Goal: Find specific page/section: Find specific page/section

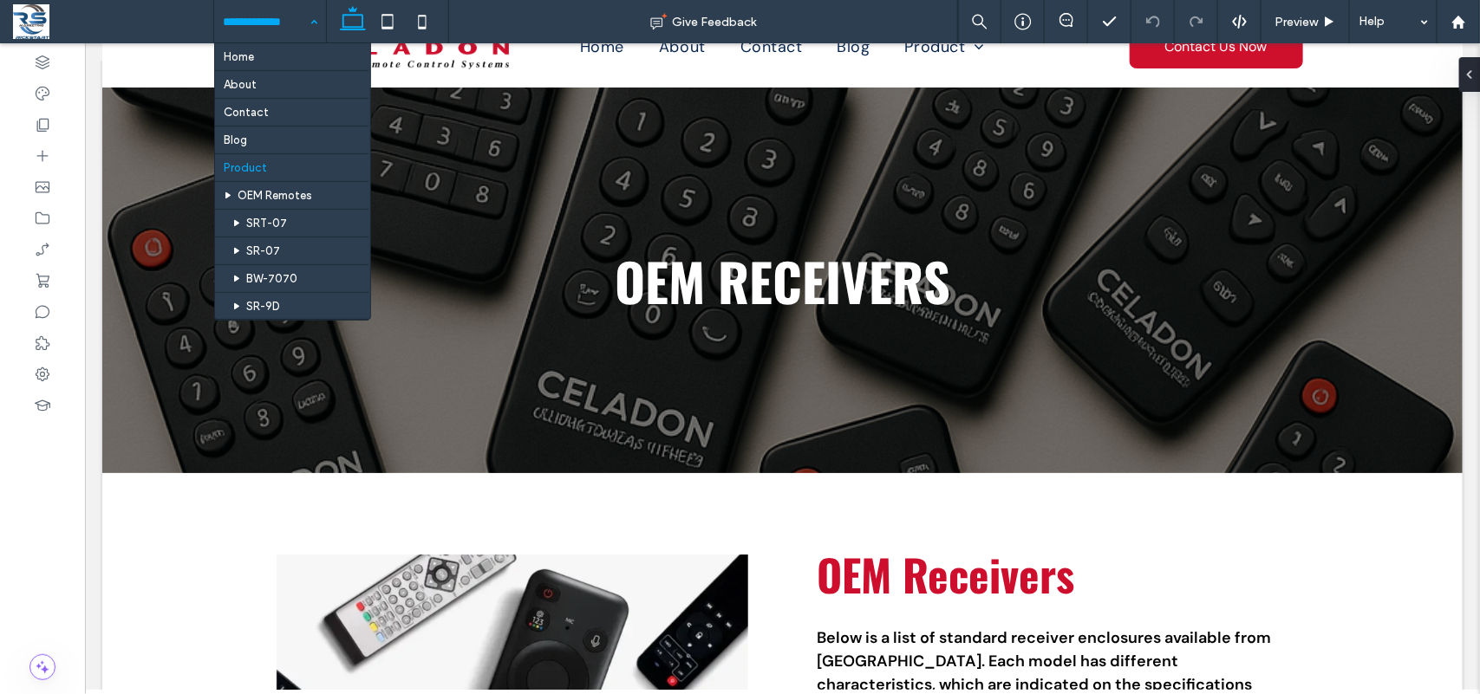
scroll to position [121, 0]
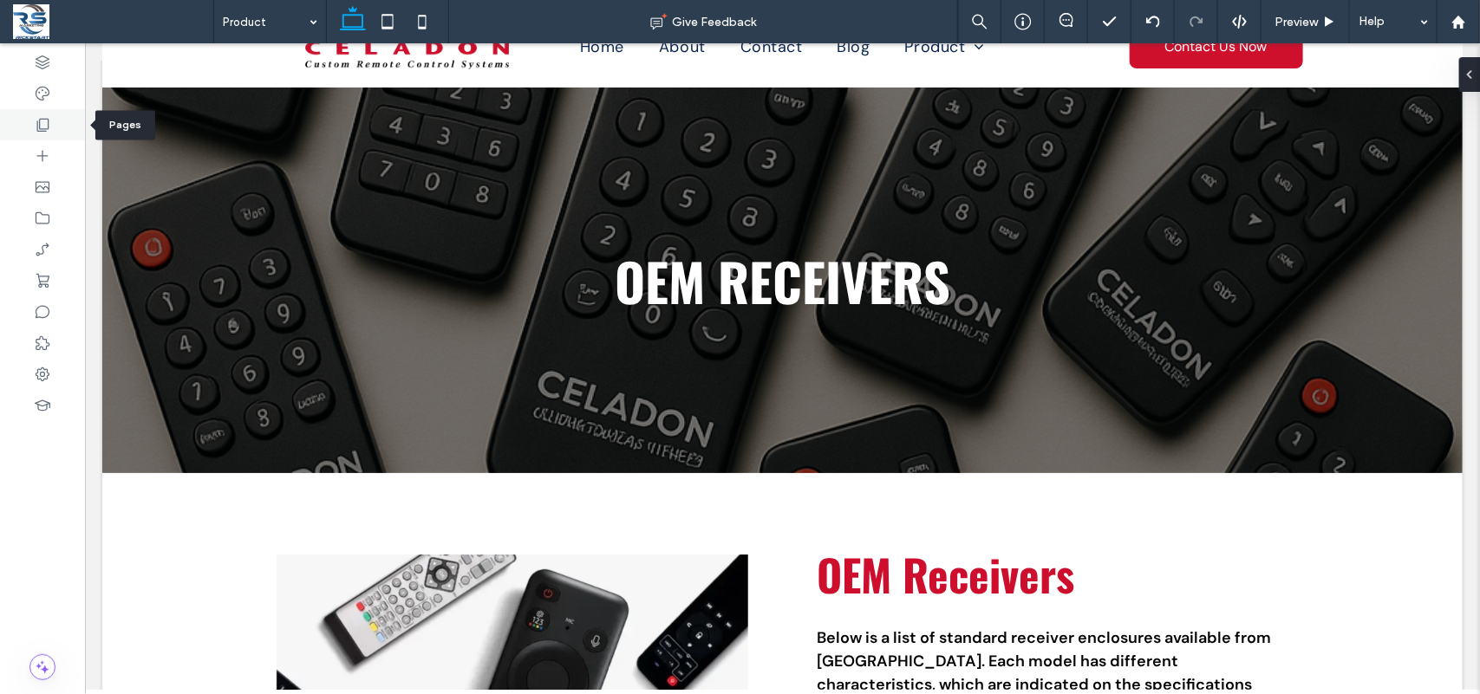
click at [34, 126] on icon at bounding box center [42, 124] width 17 height 17
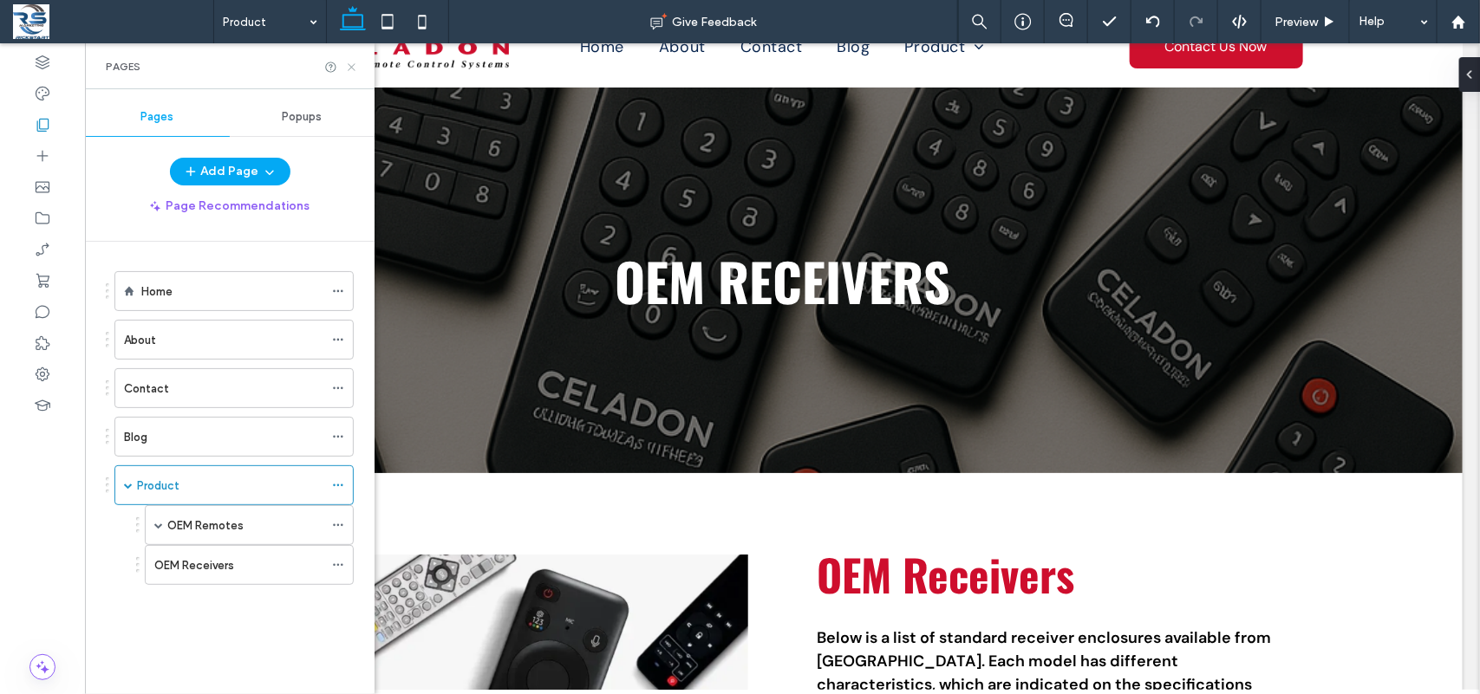
click at [352, 66] on use at bounding box center [351, 66] width 7 height 7
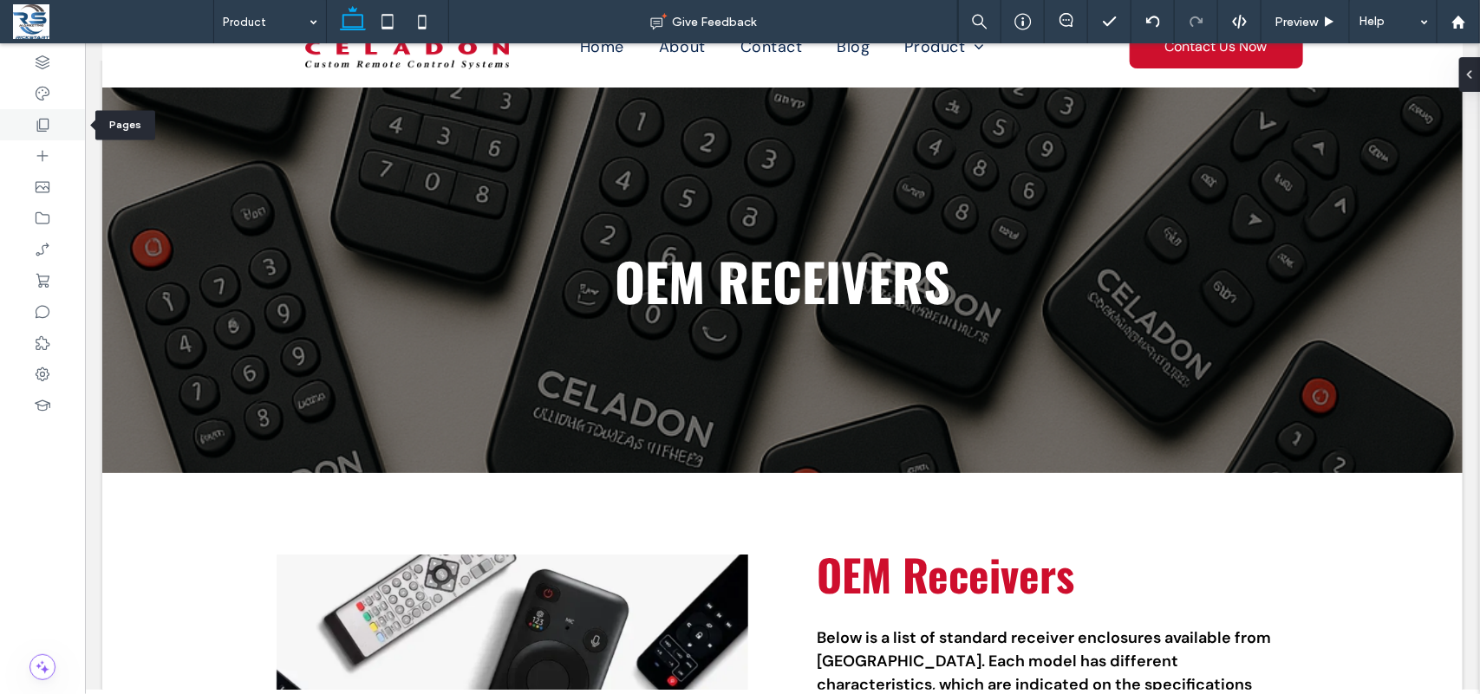
click at [40, 127] on use at bounding box center [43, 125] width 12 height 13
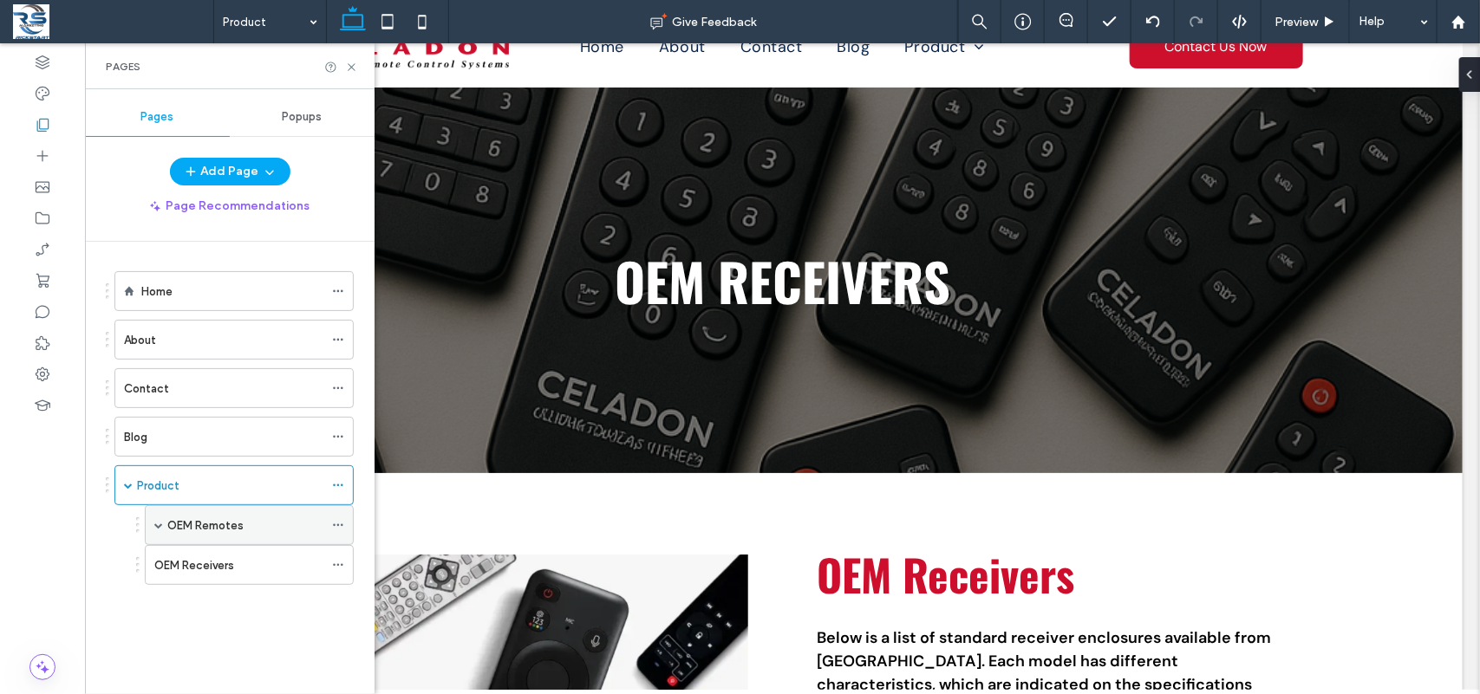
click at [226, 525] on label "OEM Remotes" at bounding box center [205, 526] width 76 height 30
click at [351, 69] on div at bounding box center [740, 347] width 1480 height 694
click at [348, 68] on icon at bounding box center [351, 67] width 13 height 13
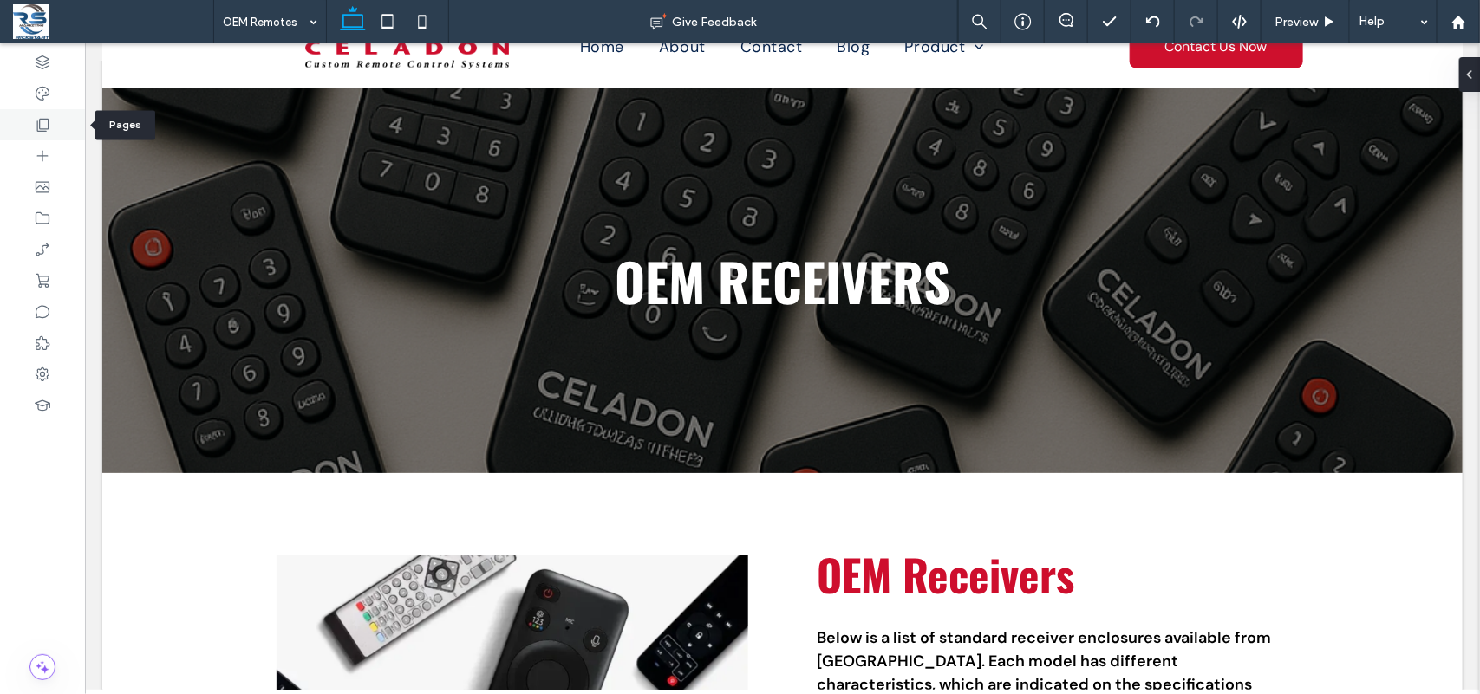
click at [50, 127] on icon at bounding box center [42, 124] width 17 height 17
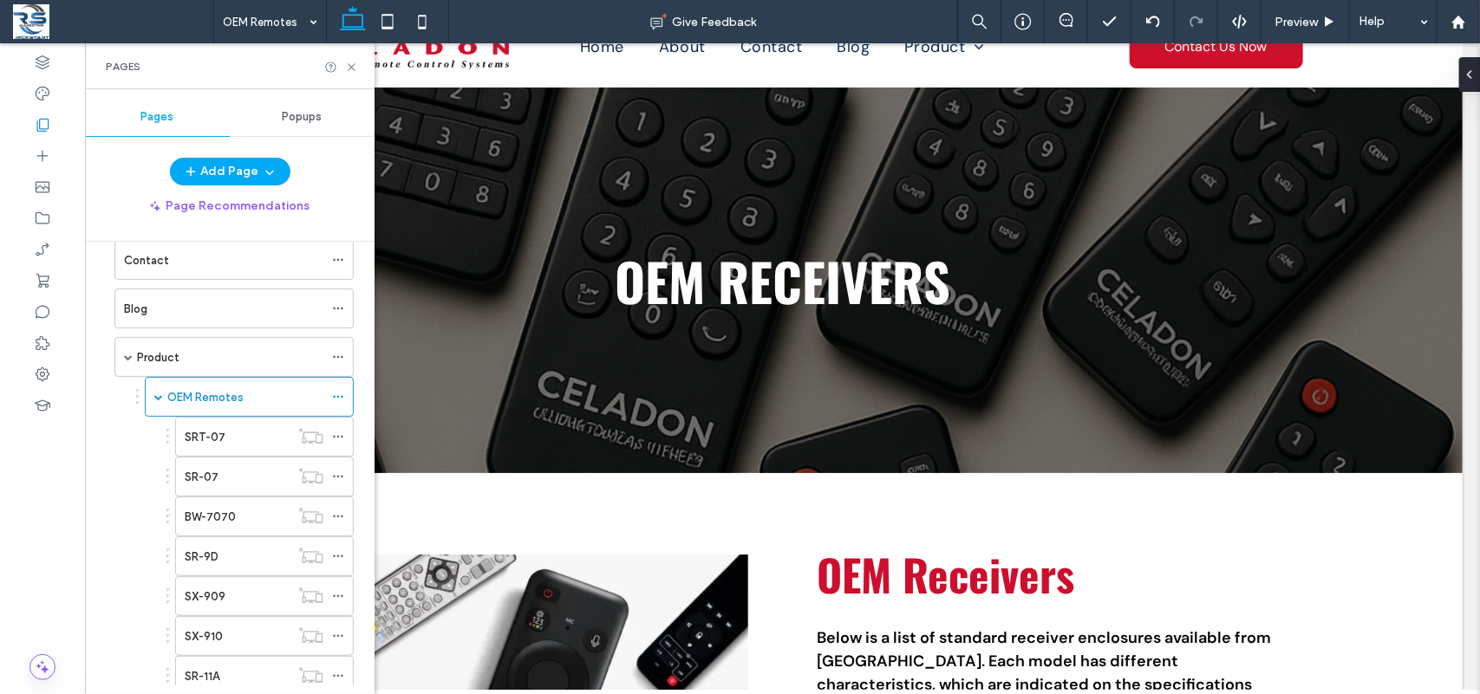
scroll to position [119, 0]
click at [156, 414] on span at bounding box center [158, 407] width 9 height 38
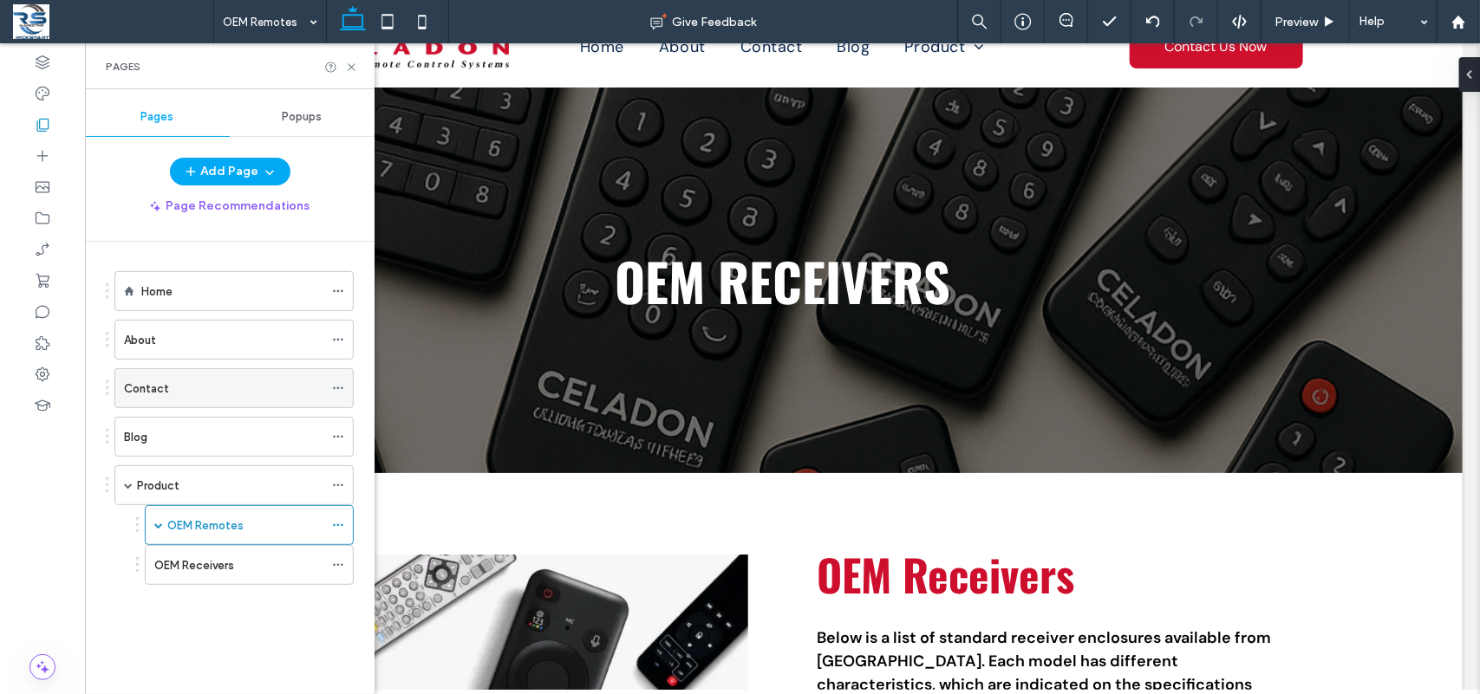
scroll to position [0, 0]
click at [156, 530] on span at bounding box center [158, 525] width 9 height 9
click at [232, 569] on div "SRT-07" at bounding box center [237, 566] width 105 height 18
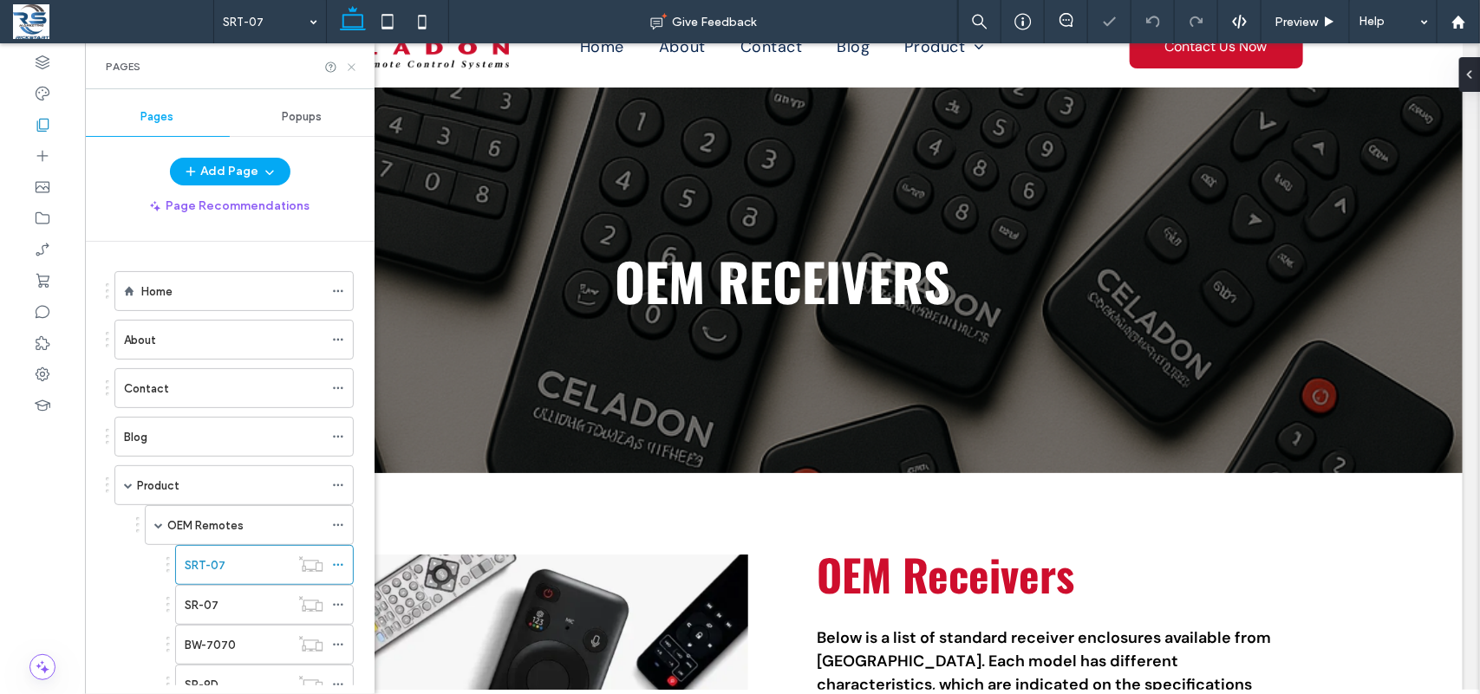
click at [349, 62] on icon at bounding box center [351, 67] width 13 height 13
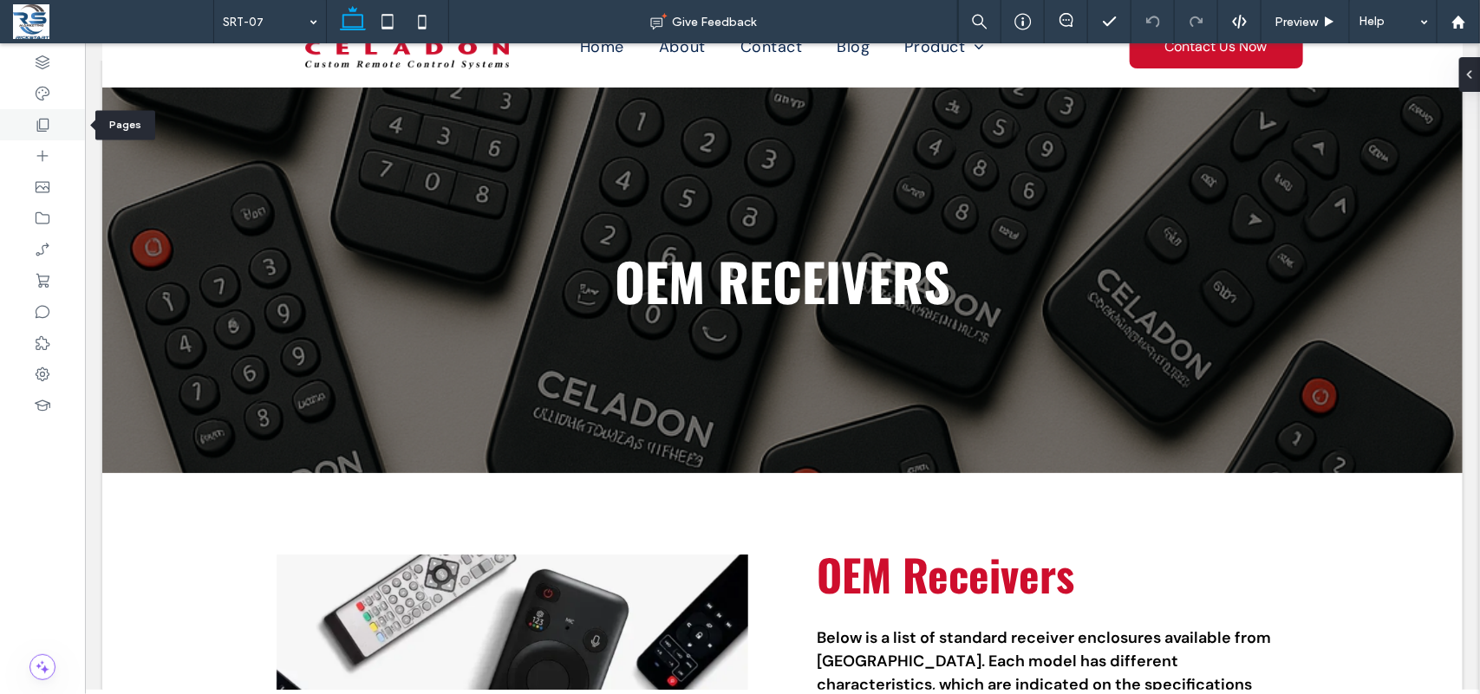
click at [35, 120] on icon at bounding box center [42, 124] width 17 height 17
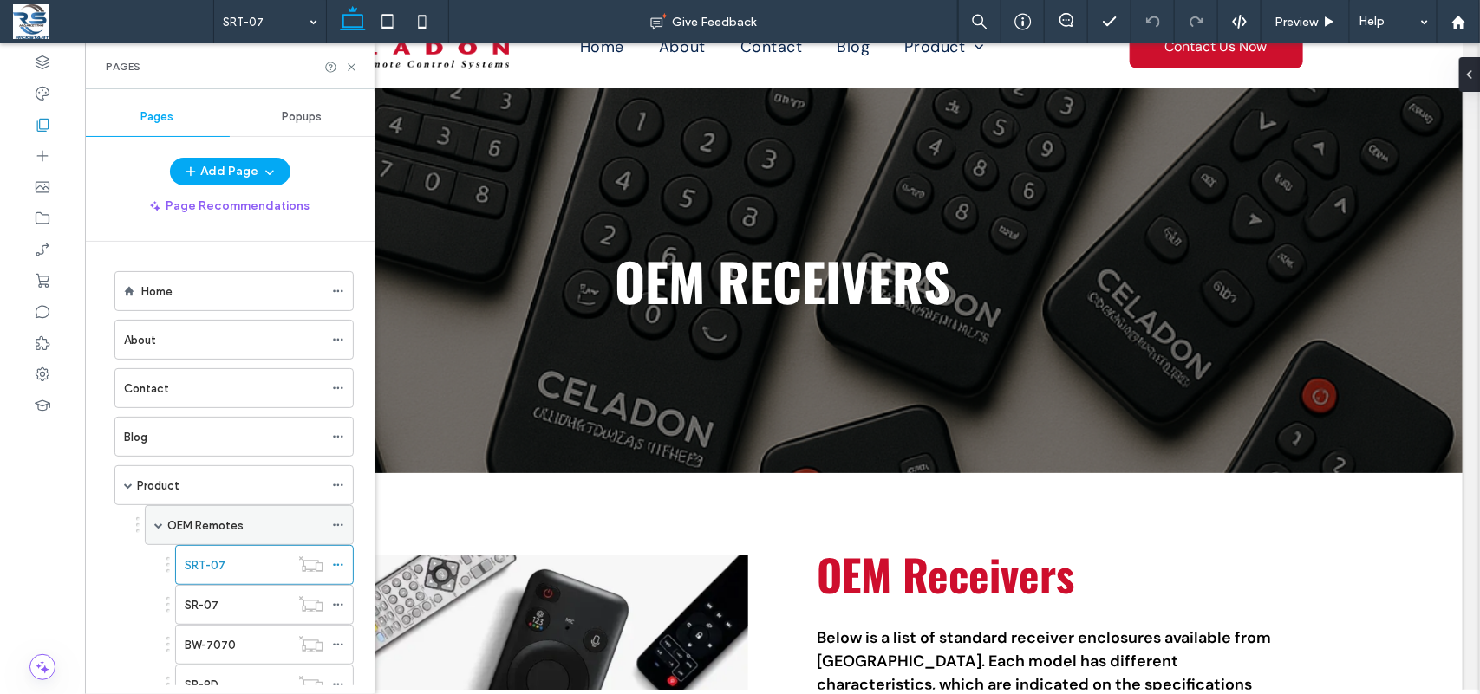
click at [217, 529] on label "OEM Remotes" at bounding box center [205, 526] width 76 height 30
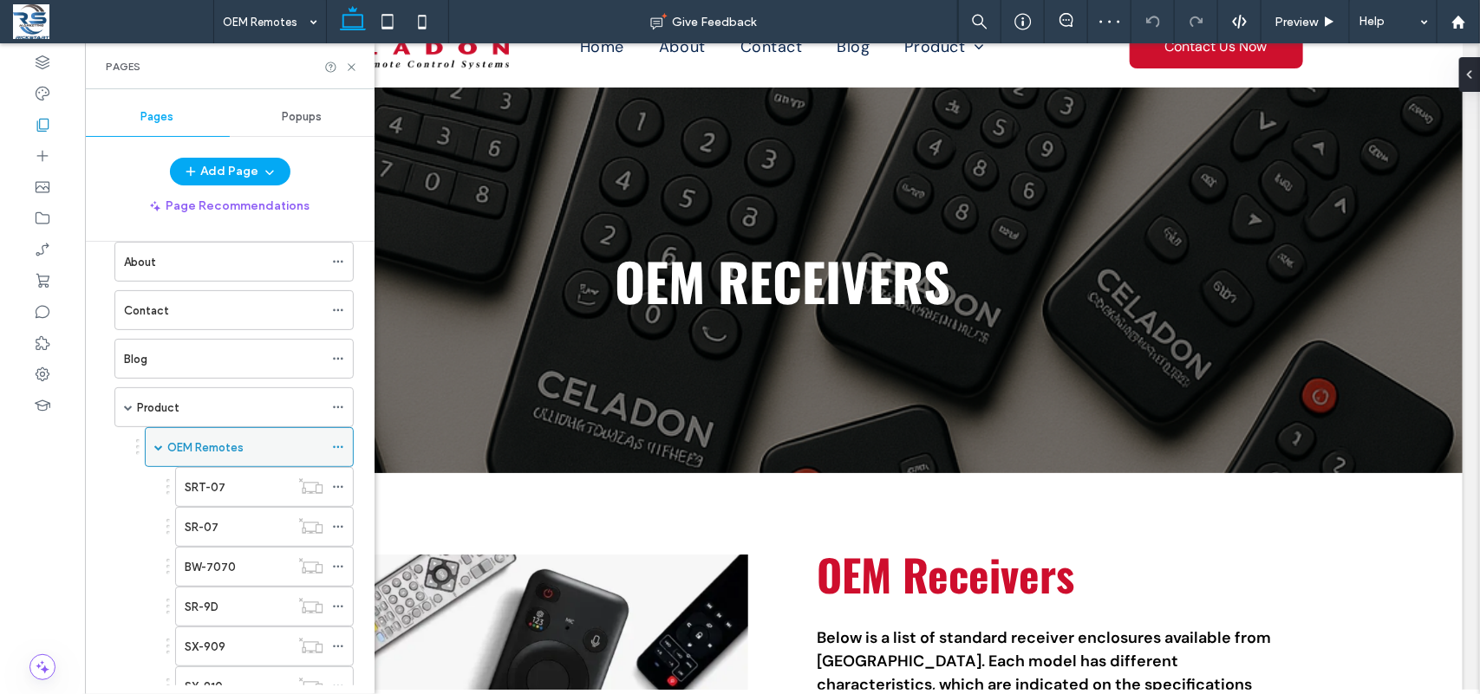
scroll to position [72, 0]
click at [157, 456] on span at bounding box center [158, 453] width 9 height 9
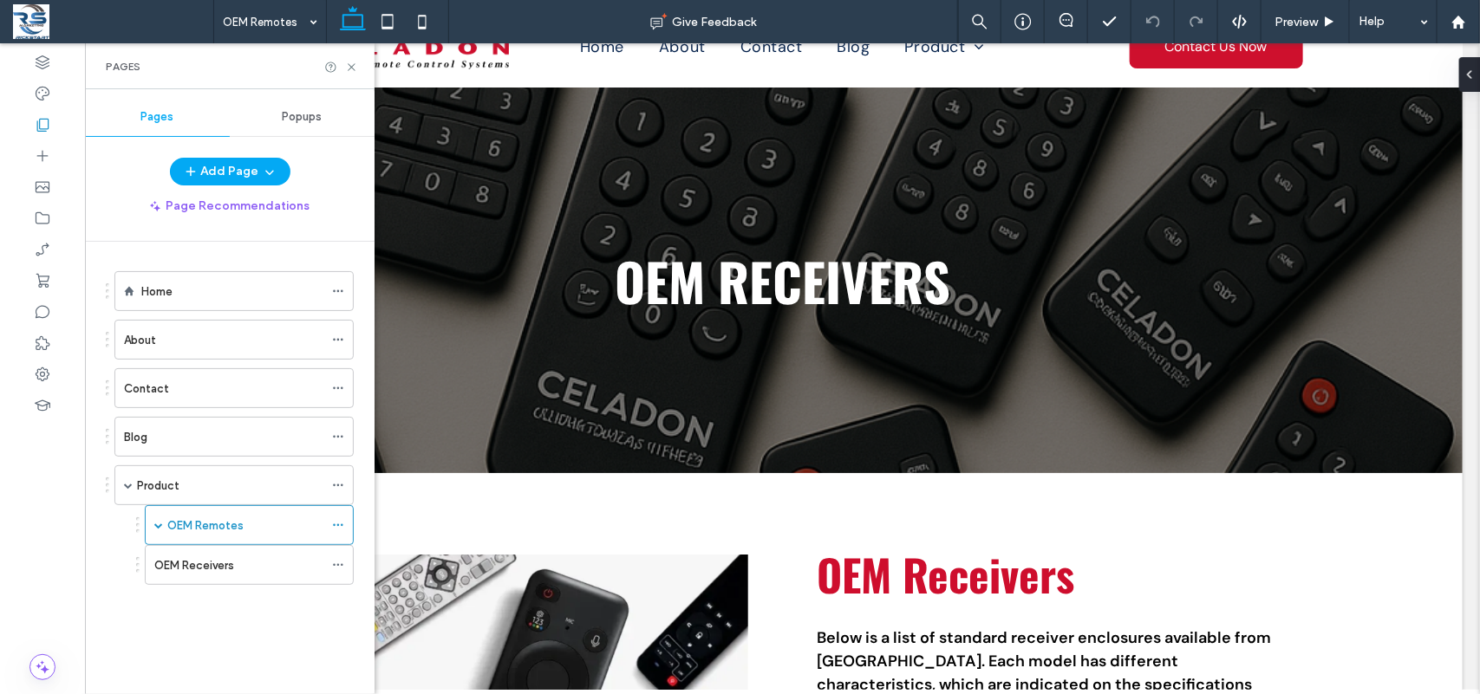
scroll to position [0, 0]
